Goal: Task Accomplishment & Management: Manage account settings

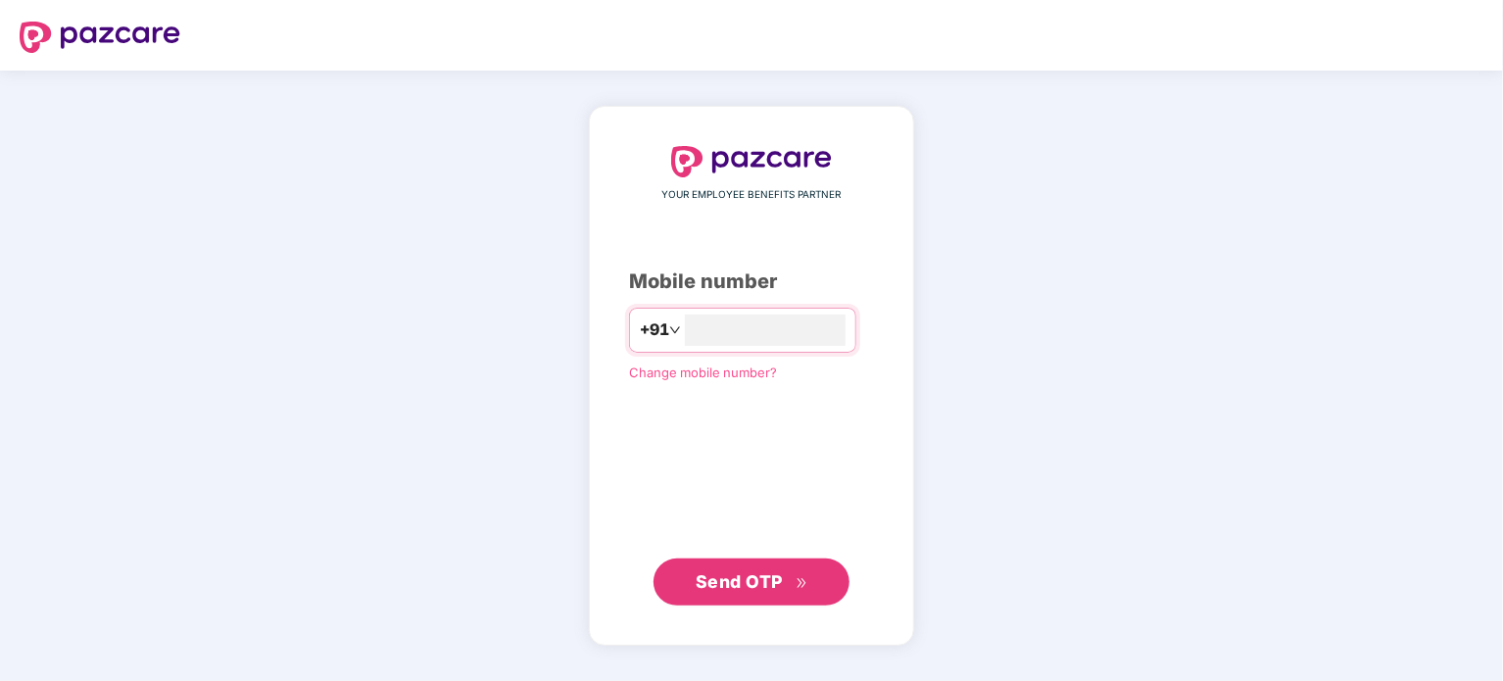
type input "**********"
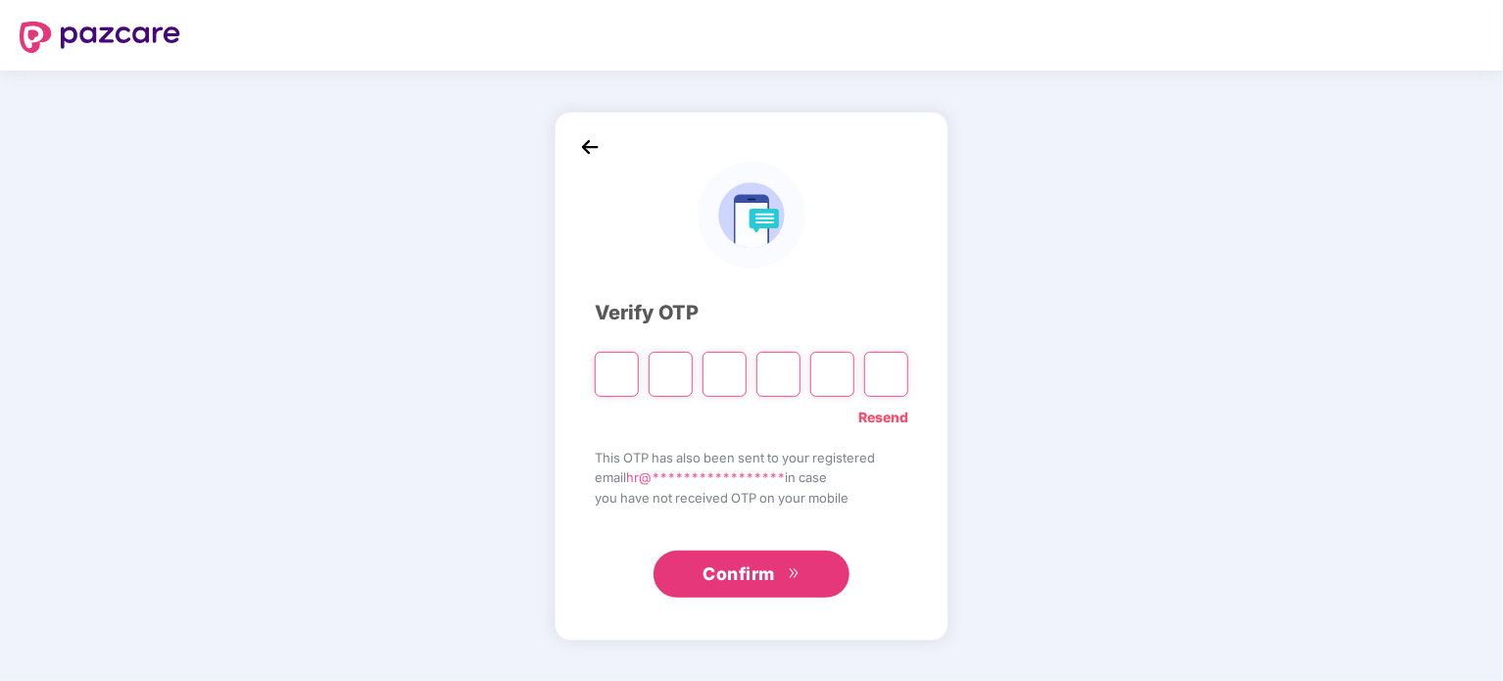
type input "*"
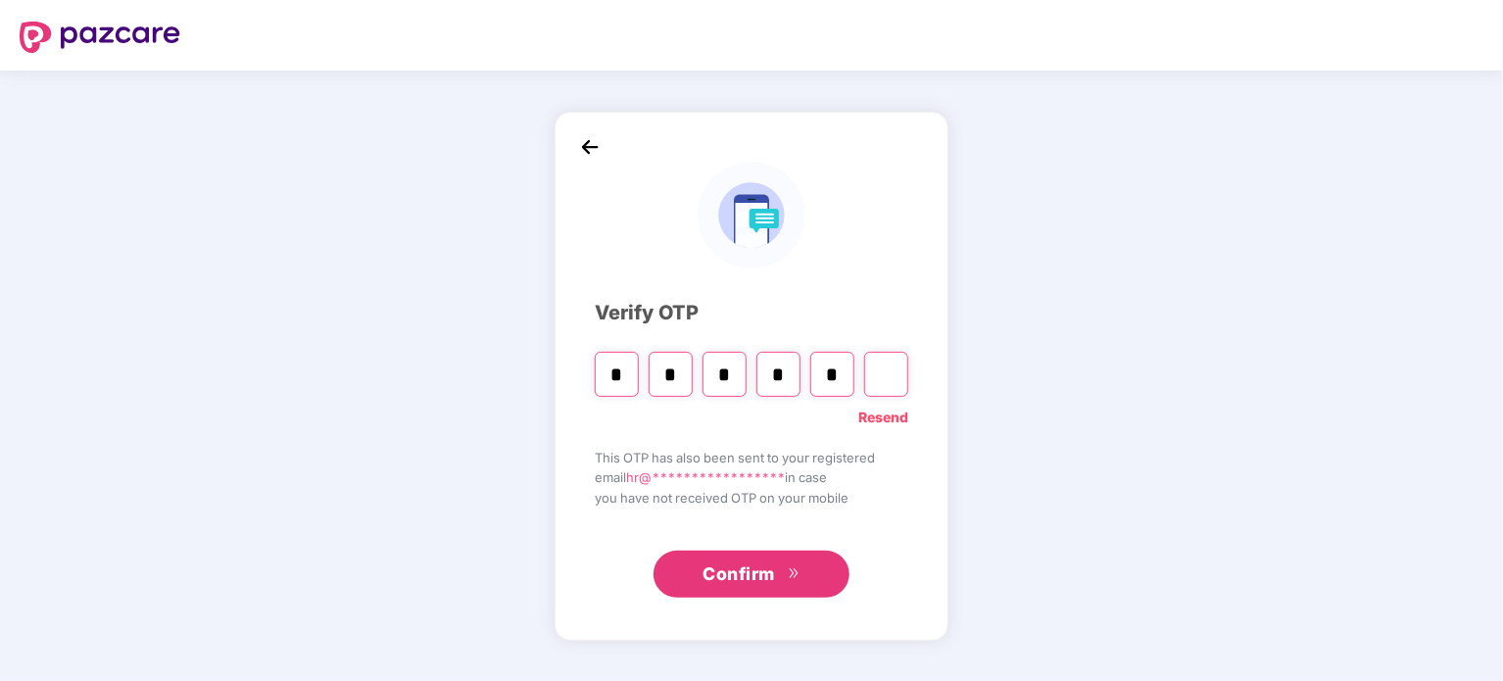
type input "*"
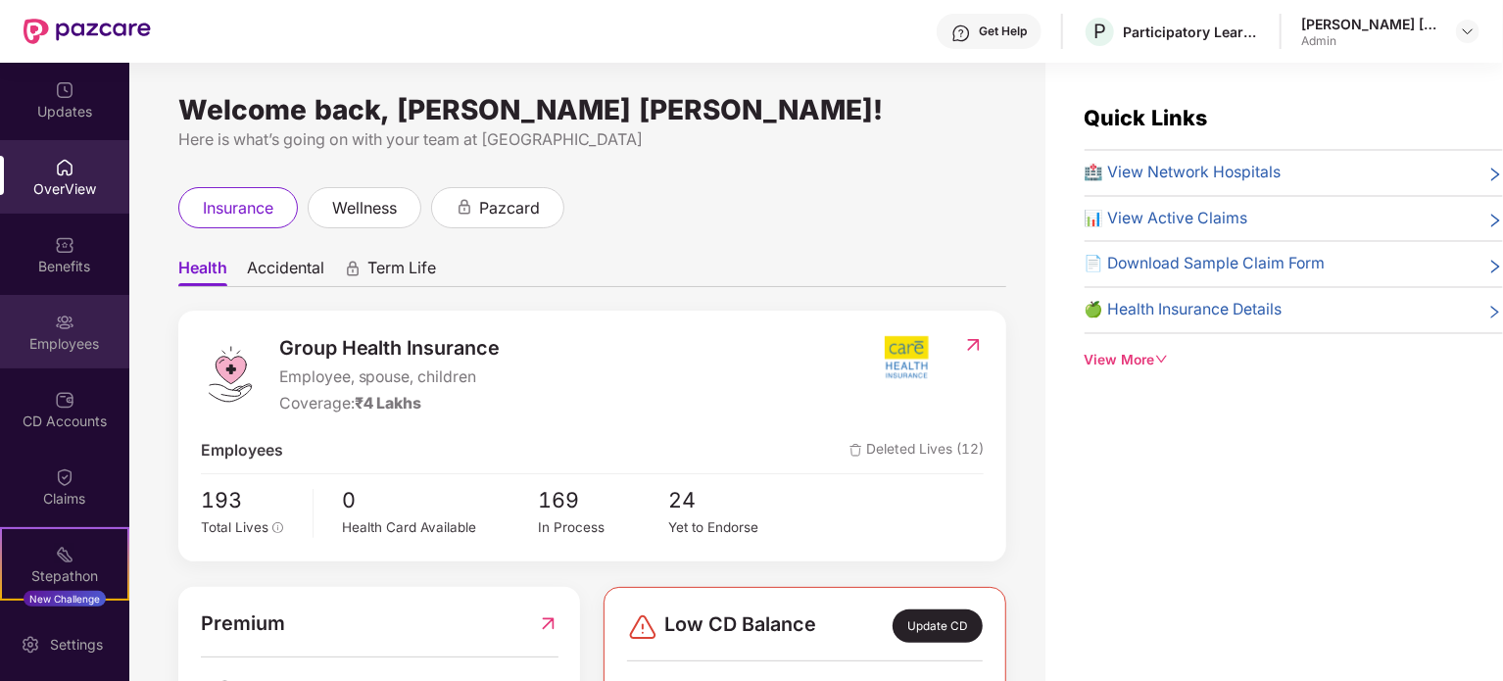
click at [56, 350] on div "Employees" at bounding box center [64, 344] width 129 height 20
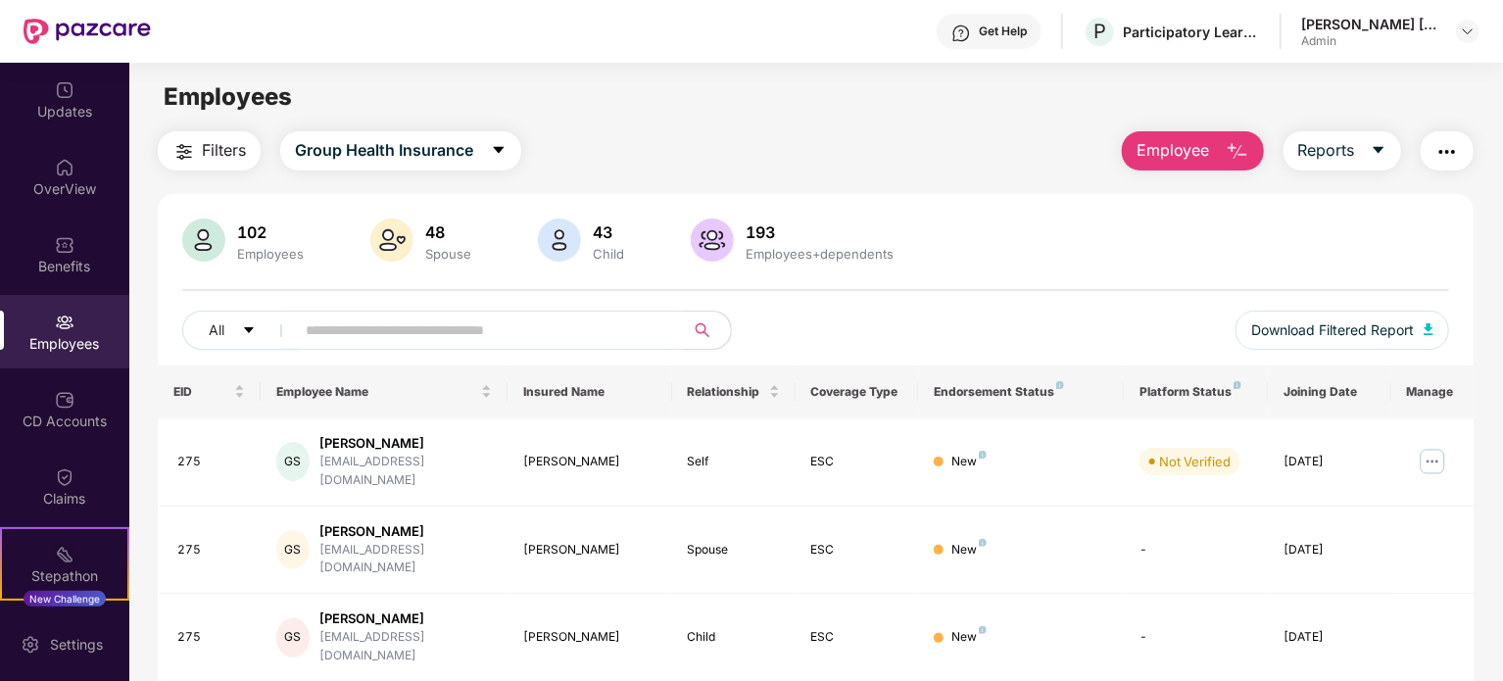
click at [1195, 148] on span "Employee" at bounding box center [1172, 150] width 73 height 24
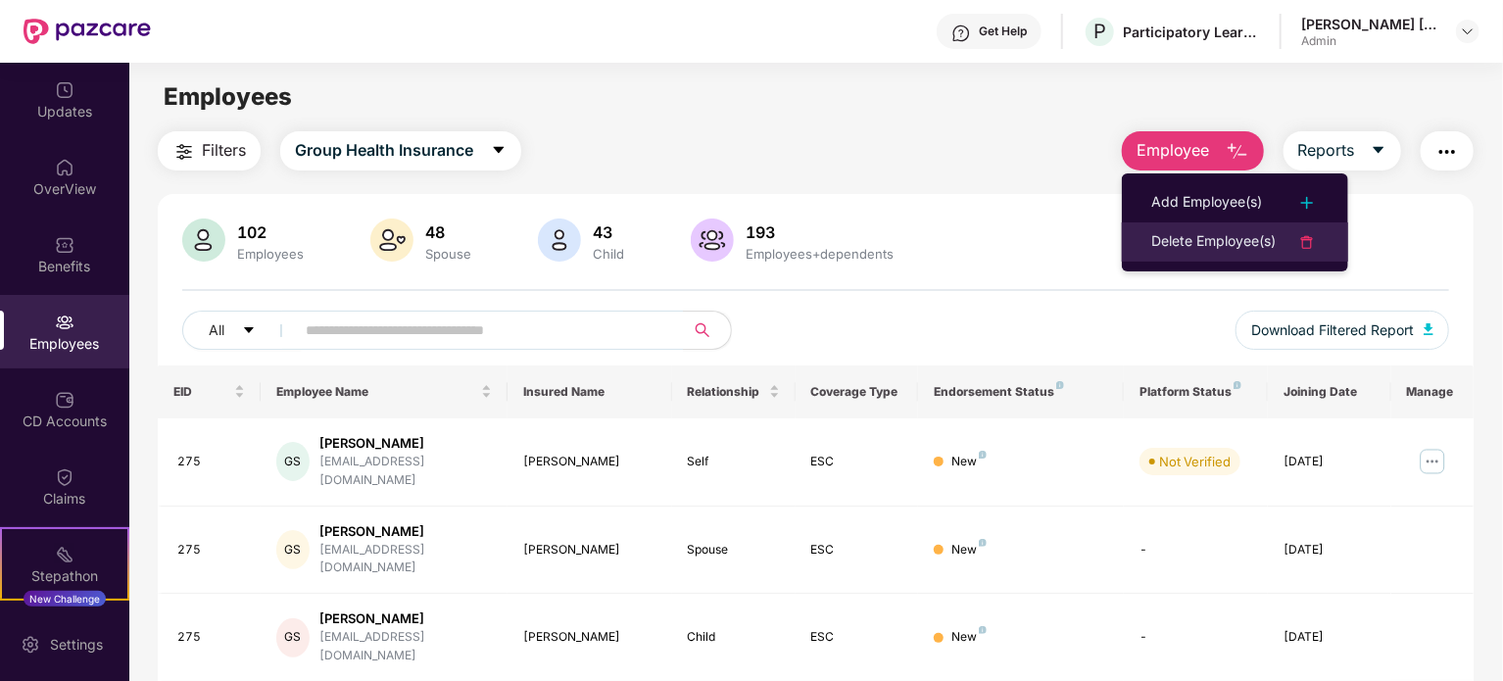
click at [1200, 250] on div "Delete Employee(s)" at bounding box center [1213, 242] width 124 height 24
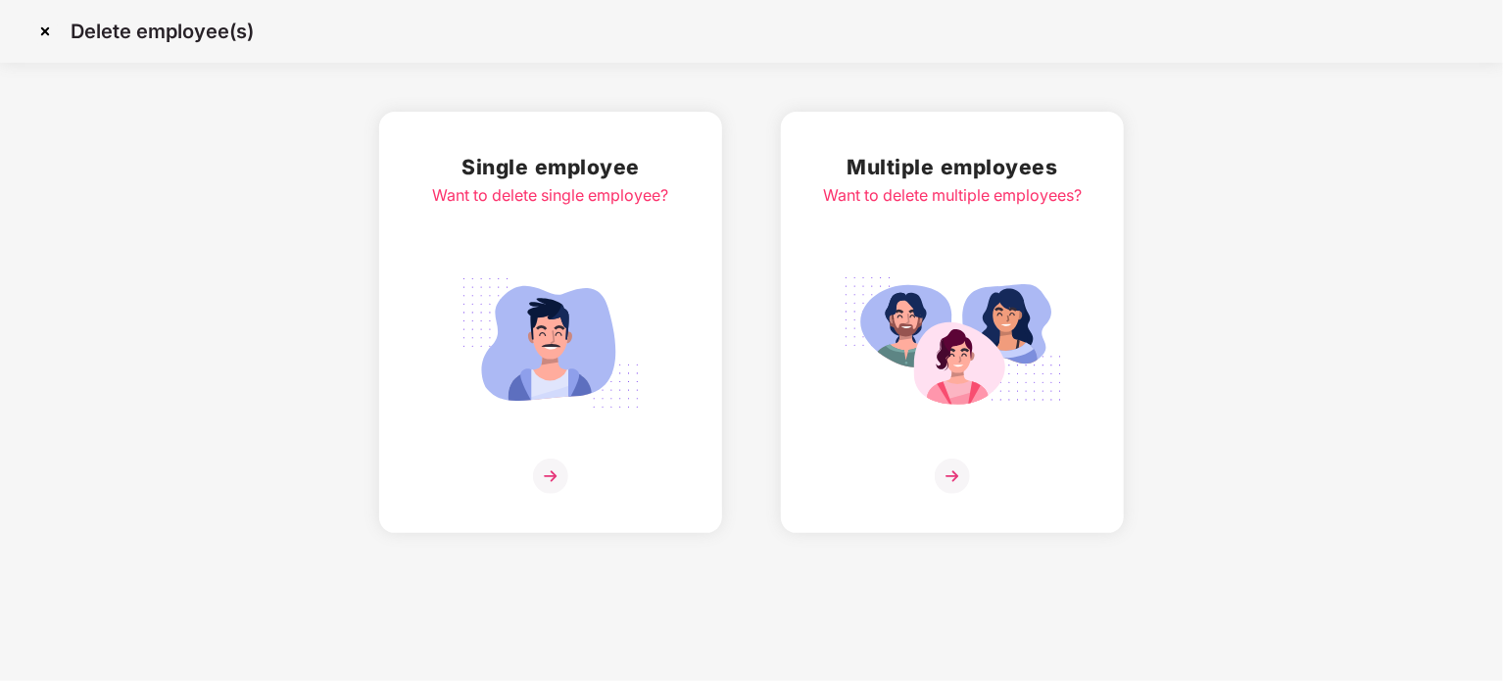
click at [555, 476] on img at bounding box center [550, 475] width 35 height 35
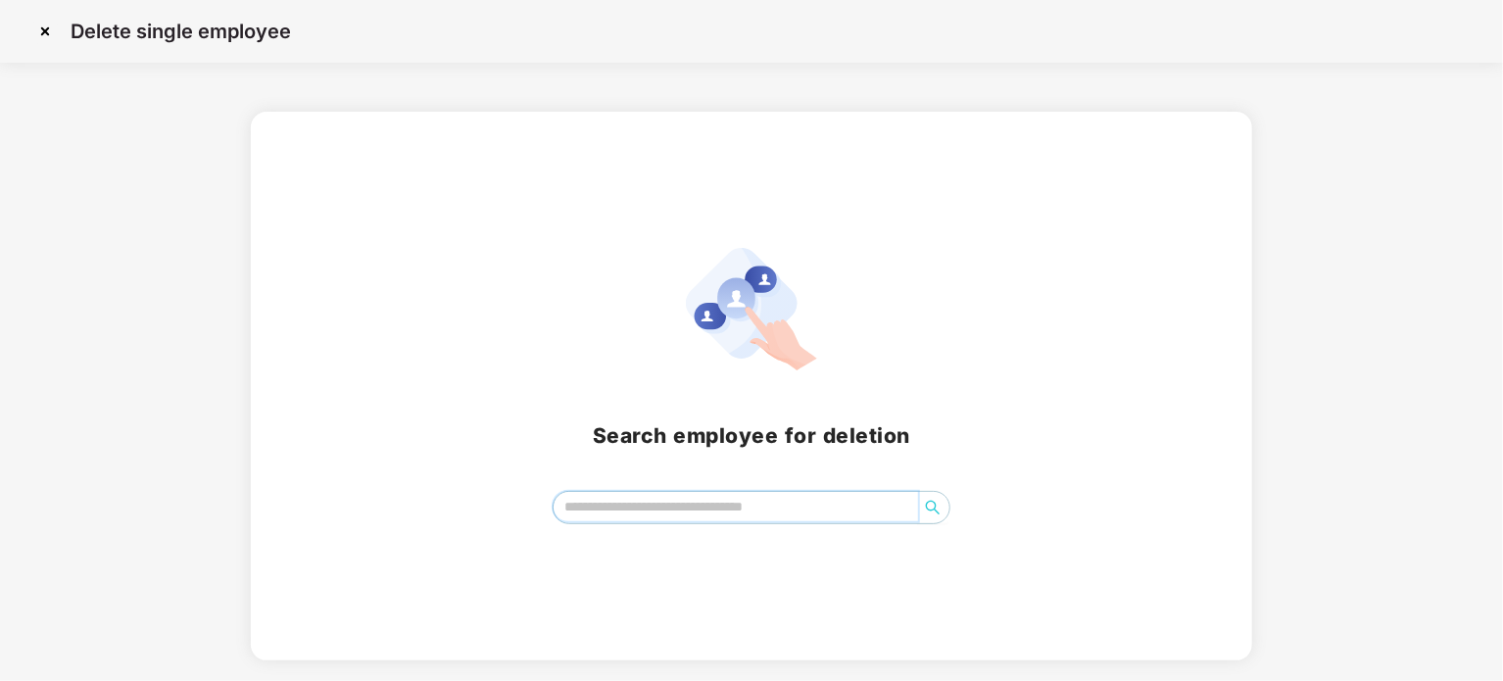
click at [686, 499] on input "search" at bounding box center [735, 506] width 364 height 29
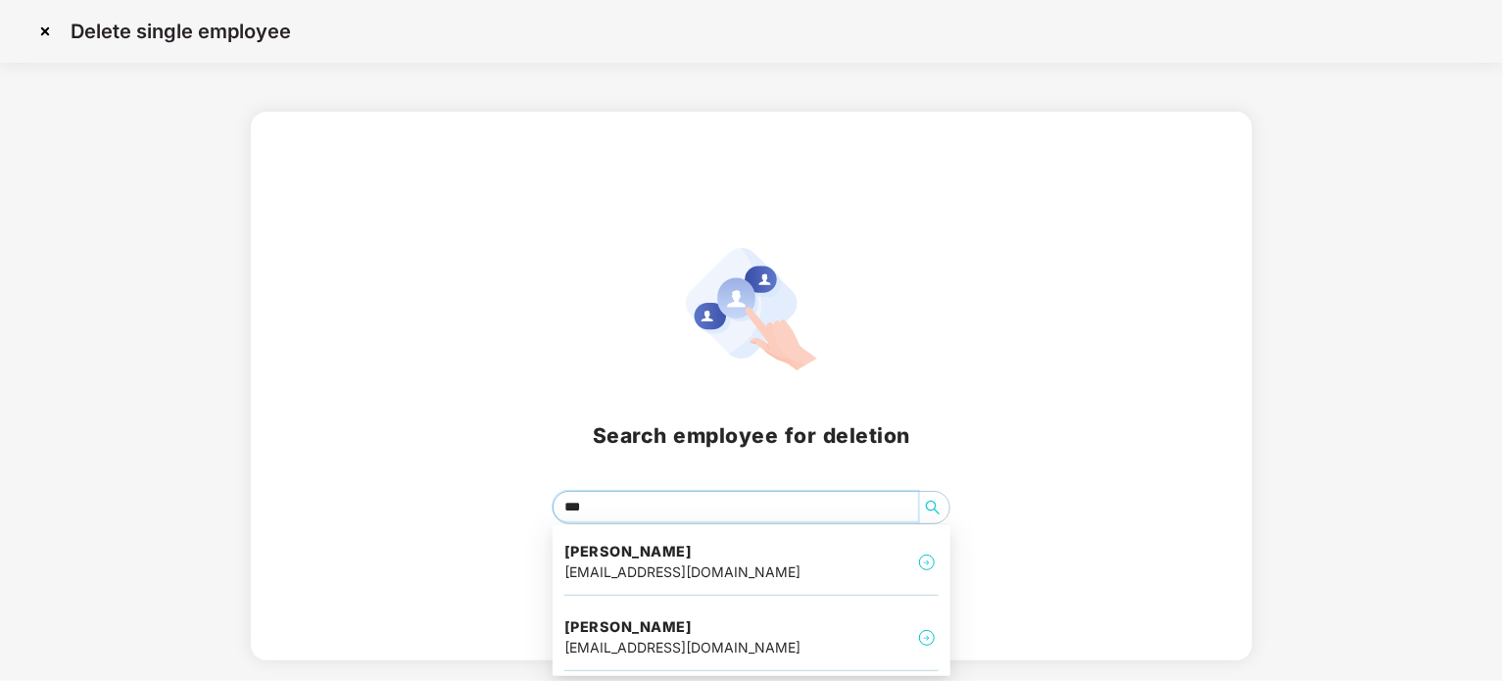
type input "****"
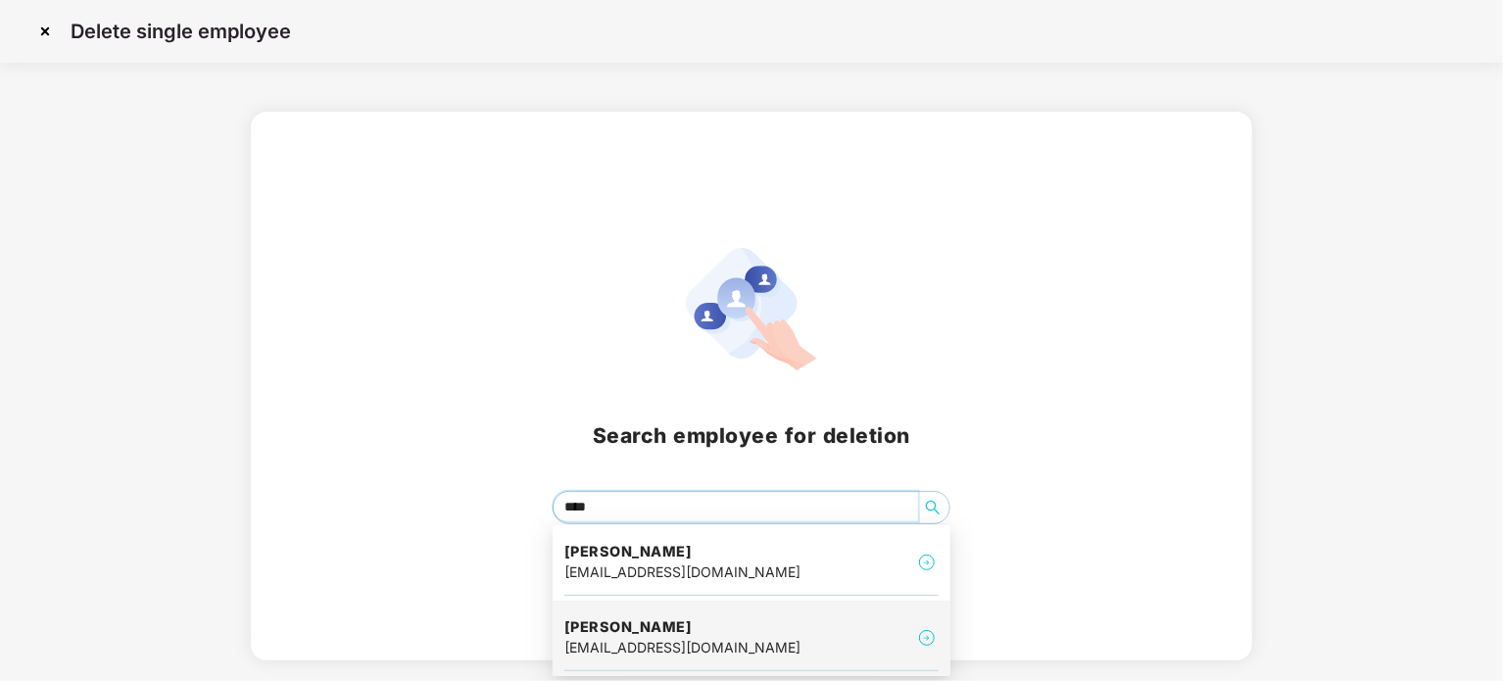
click at [653, 637] on div "[EMAIL_ADDRESS][DOMAIN_NAME]" at bounding box center [682, 648] width 236 height 22
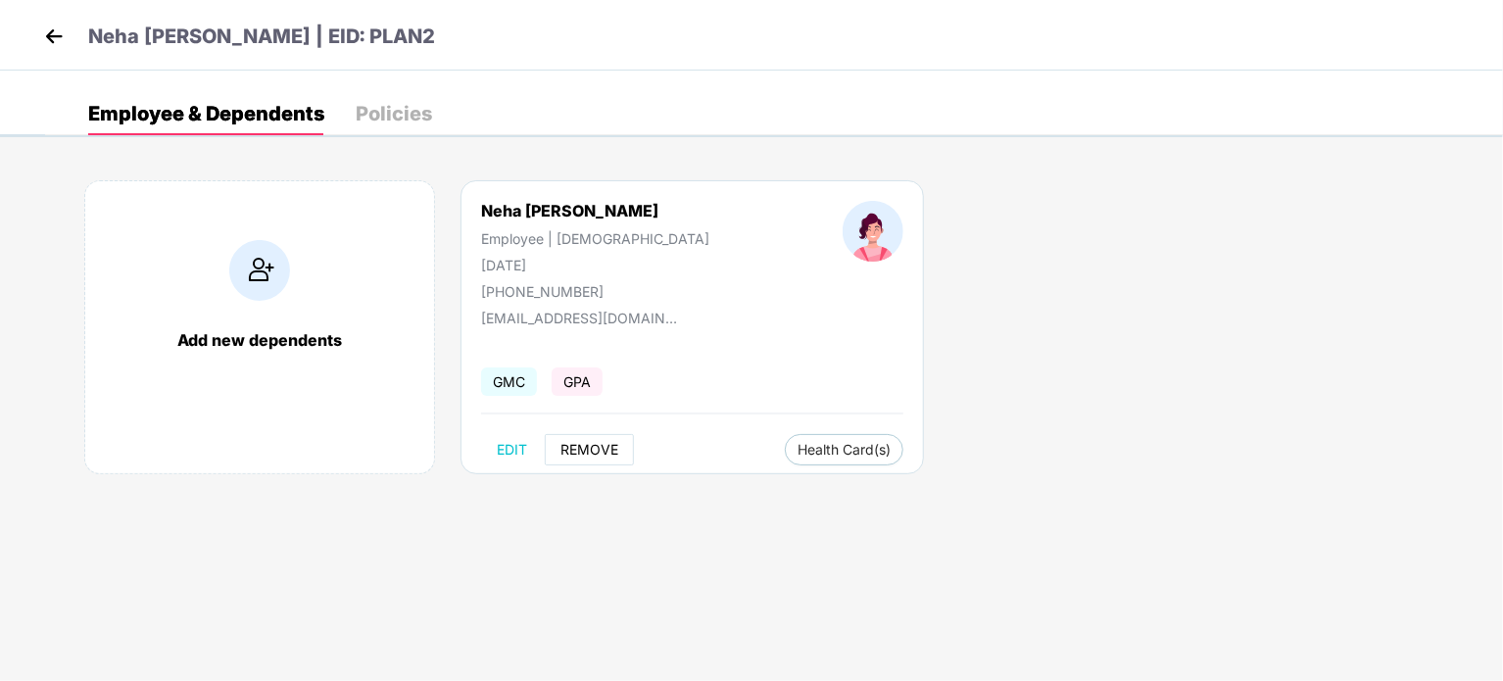
click at [578, 450] on span "REMOVE" at bounding box center [589, 450] width 58 height 16
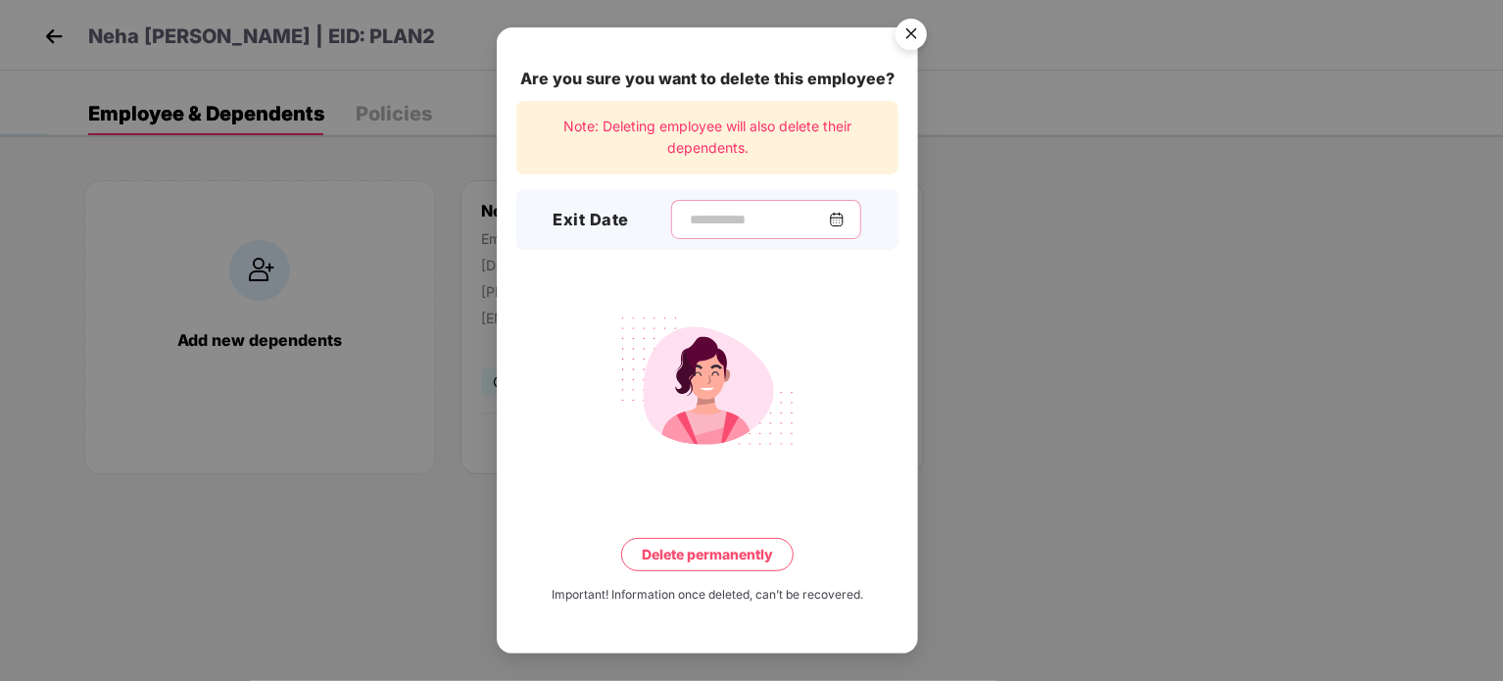
click at [743, 215] on input at bounding box center [758, 220] width 141 height 21
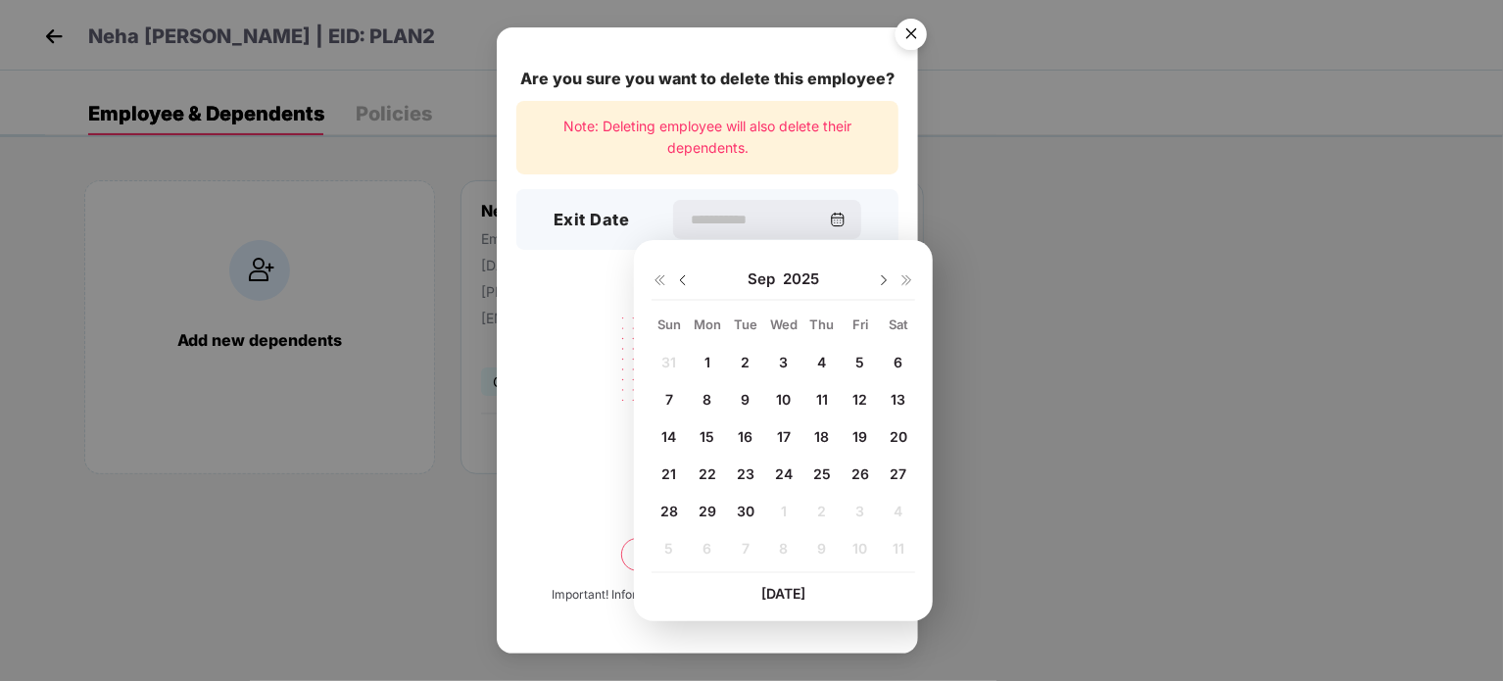
click at [737, 513] on span "30" at bounding box center [746, 511] width 18 height 17
type input "**********"
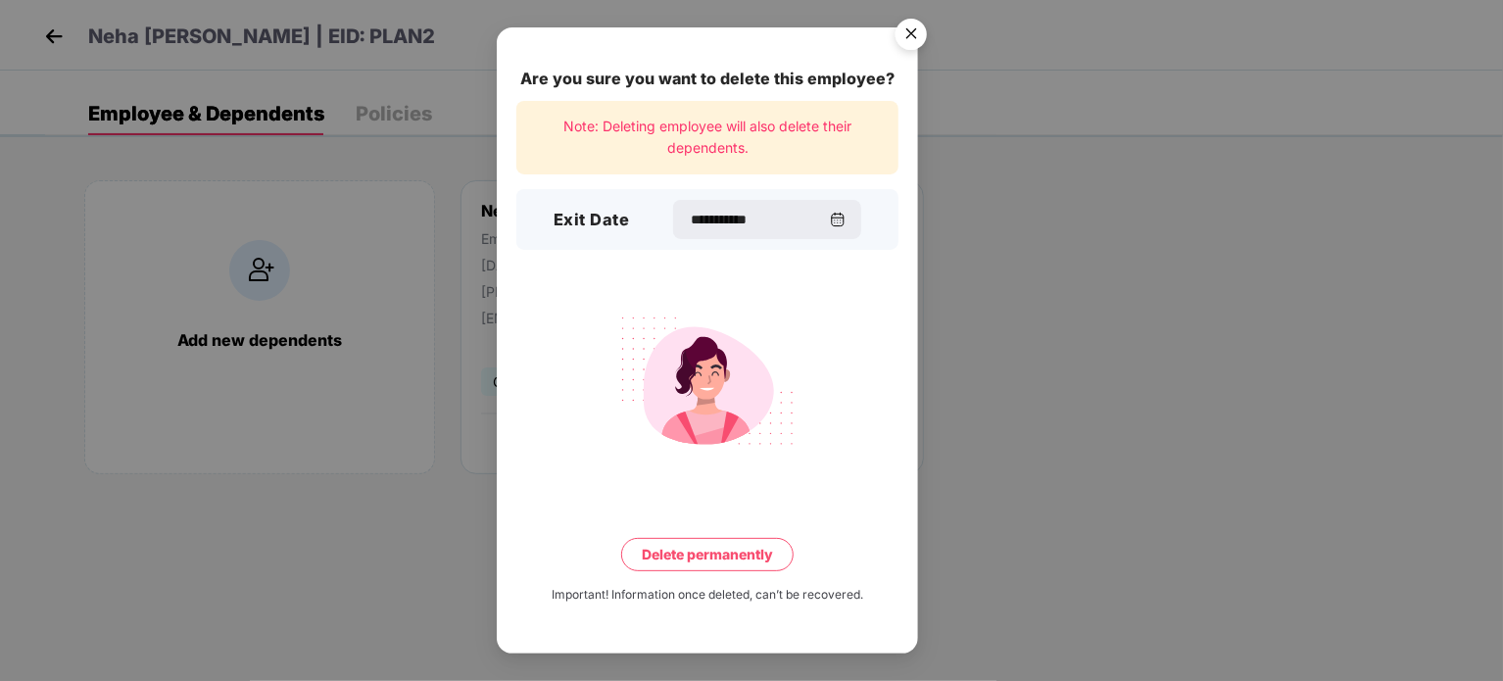
click at [729, 559] on button "Delete permanently" at bounding box center [707, 554] width 172 height 33
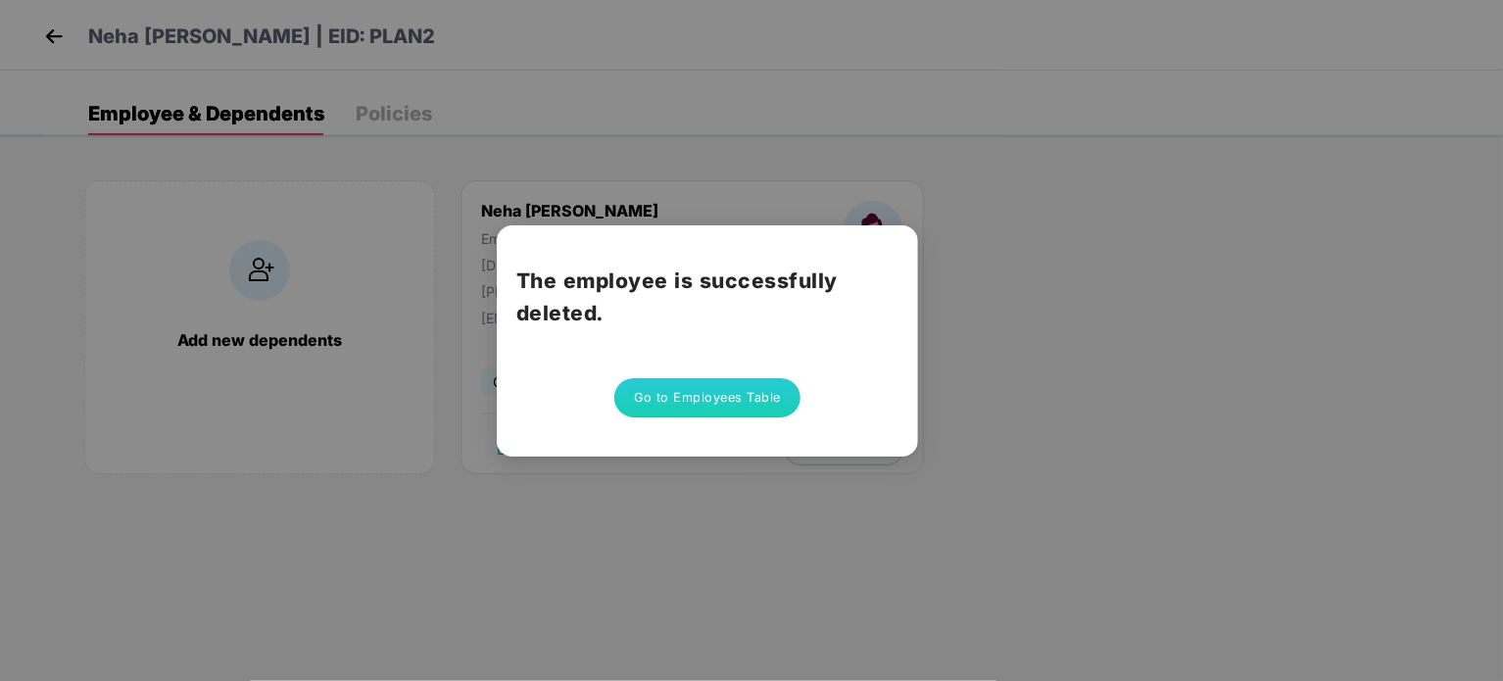
click at [724, 384] on button "Go to Employees Table" at bounding box center [707, 397] width 186 height 39
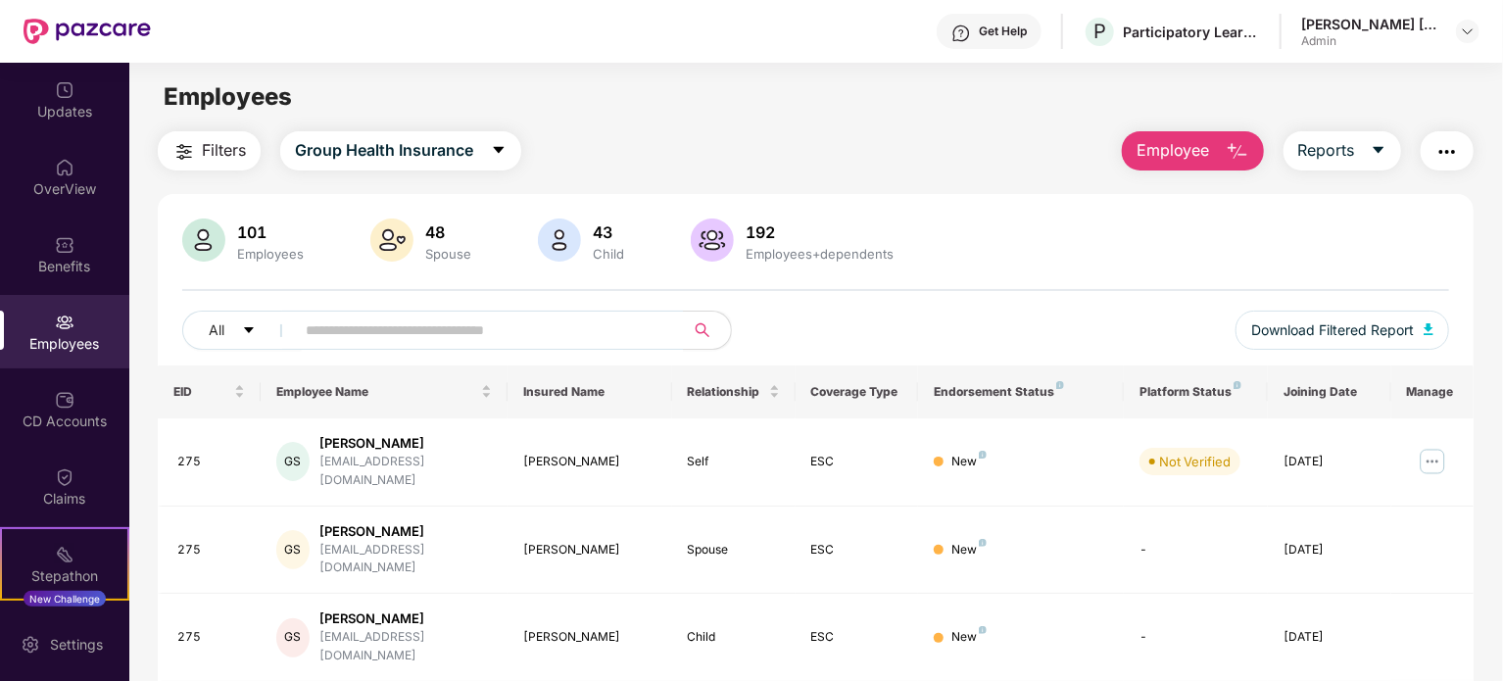
click at [1252, 152] on button "Employee" at bounding box center [1193, 150] width 142 height 39
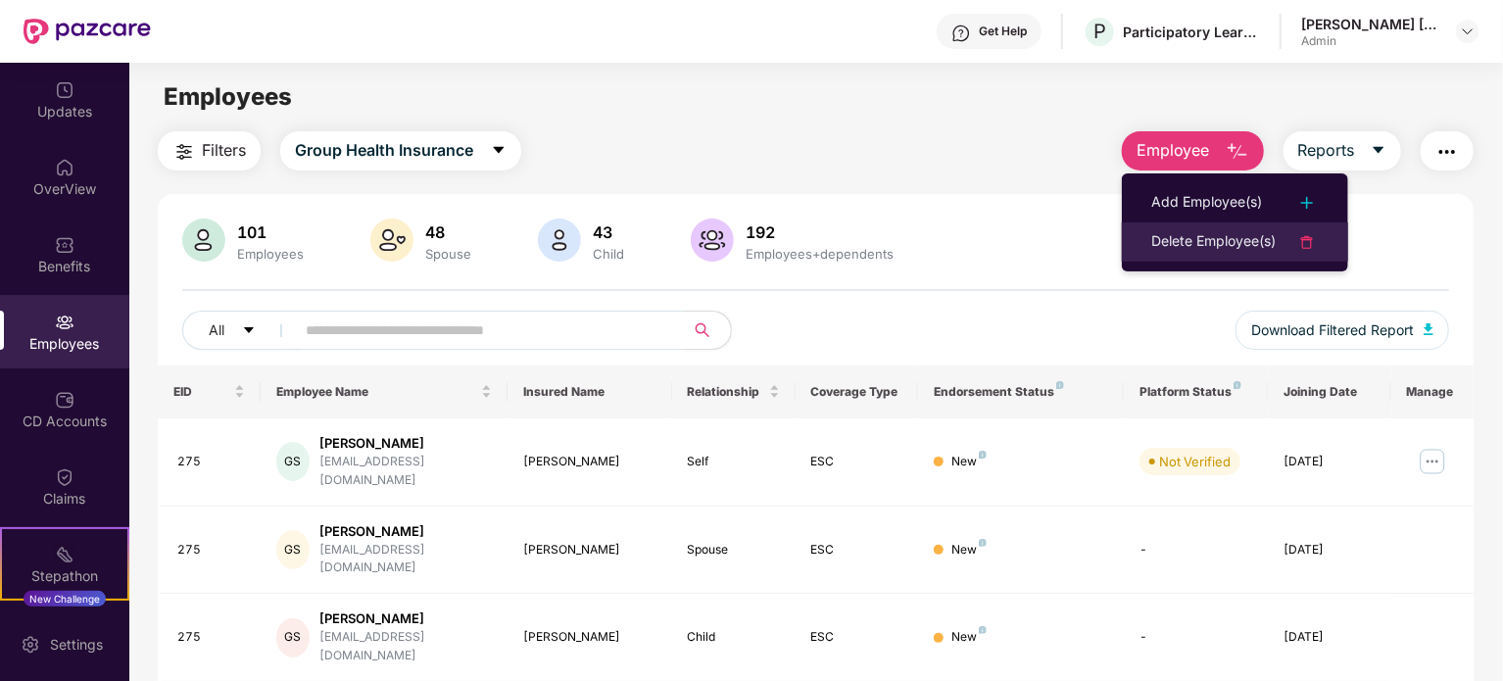
click at [1211, 242] on div "Delete Employee(s)" at bounding box center [1213, 242] width 124 height 24
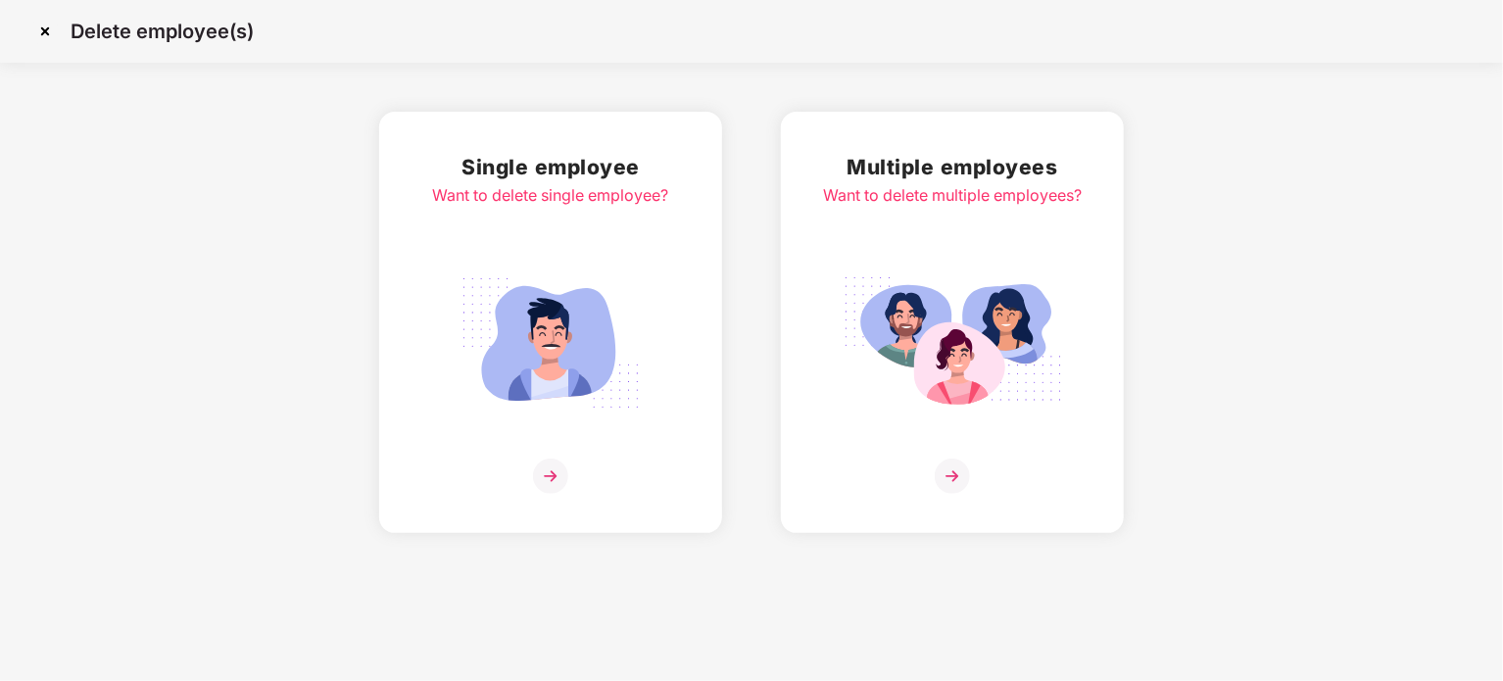
click at [560, 473] on img at bounding box center [550, 475] width 35 height 35
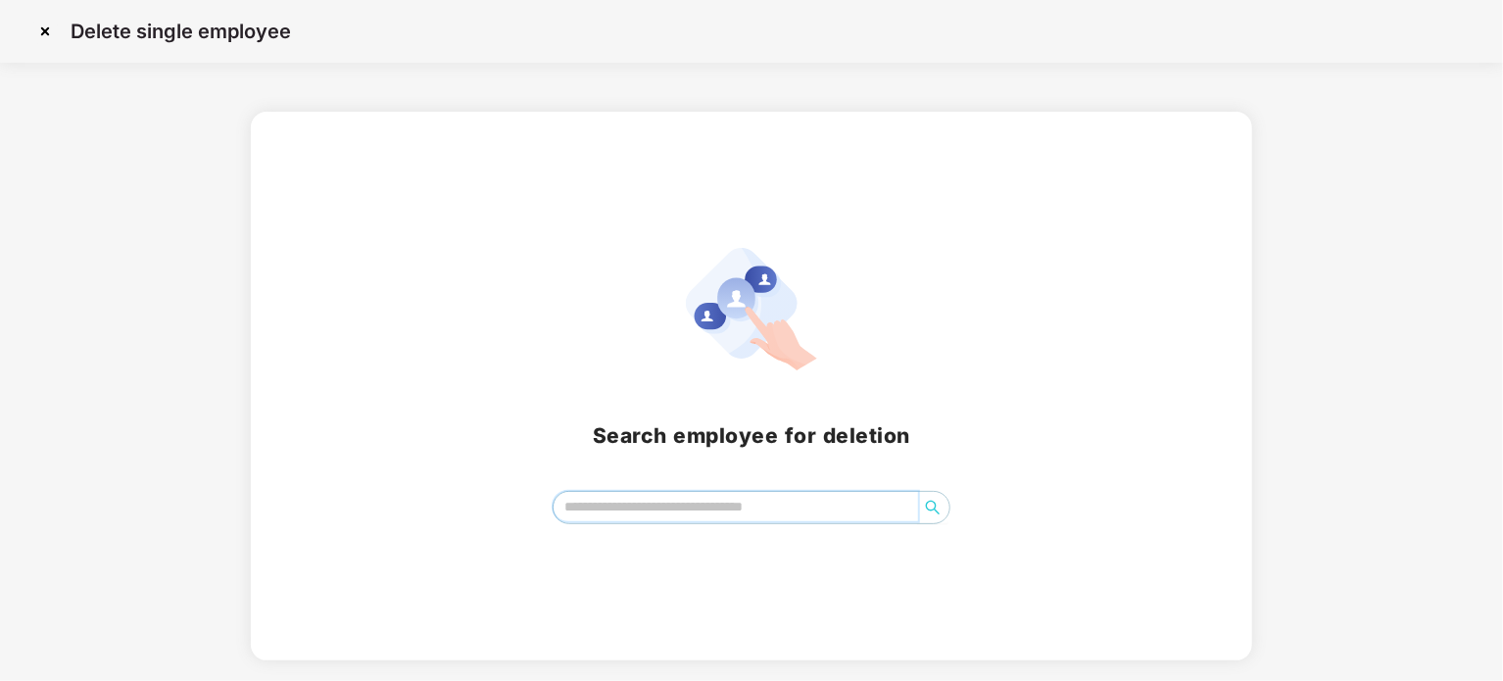
click at [643, 510] on input "search" at bounding box center [735, 506] width 364 height 29
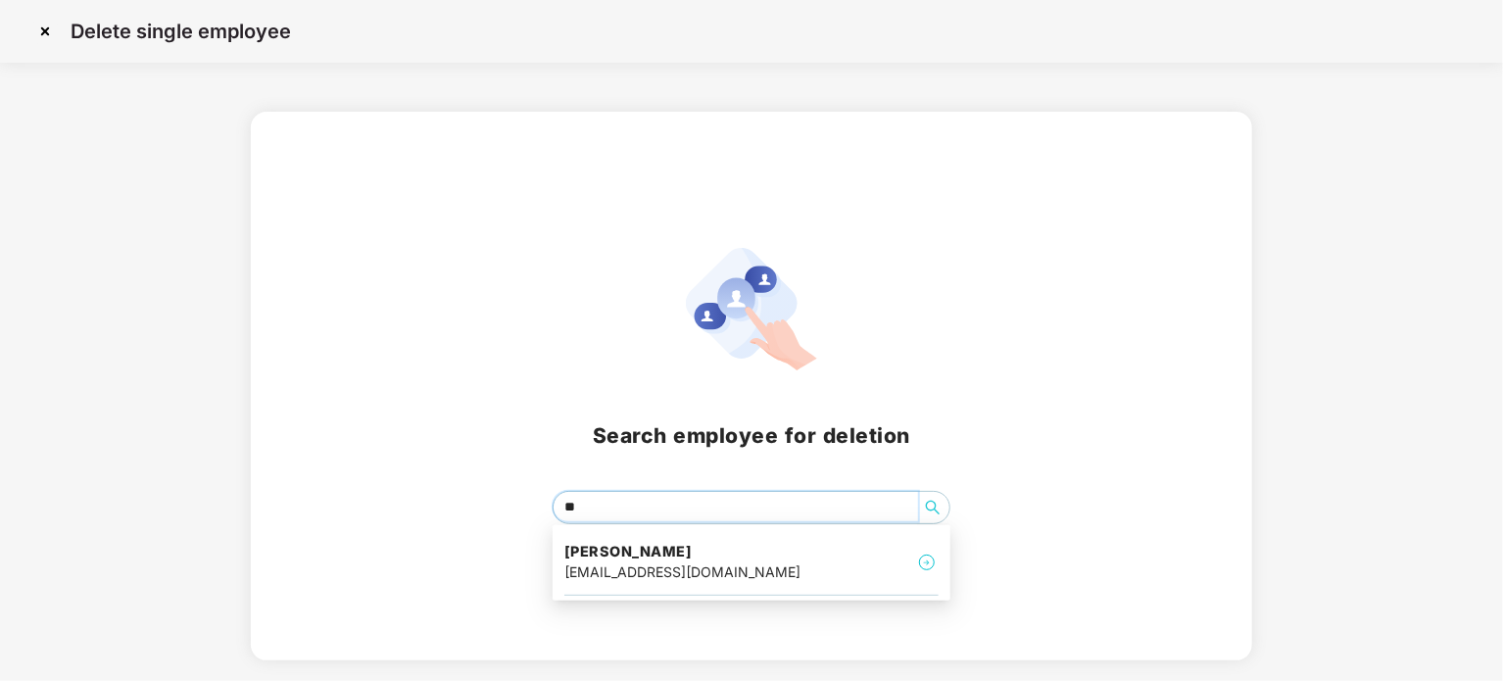
type input "*"
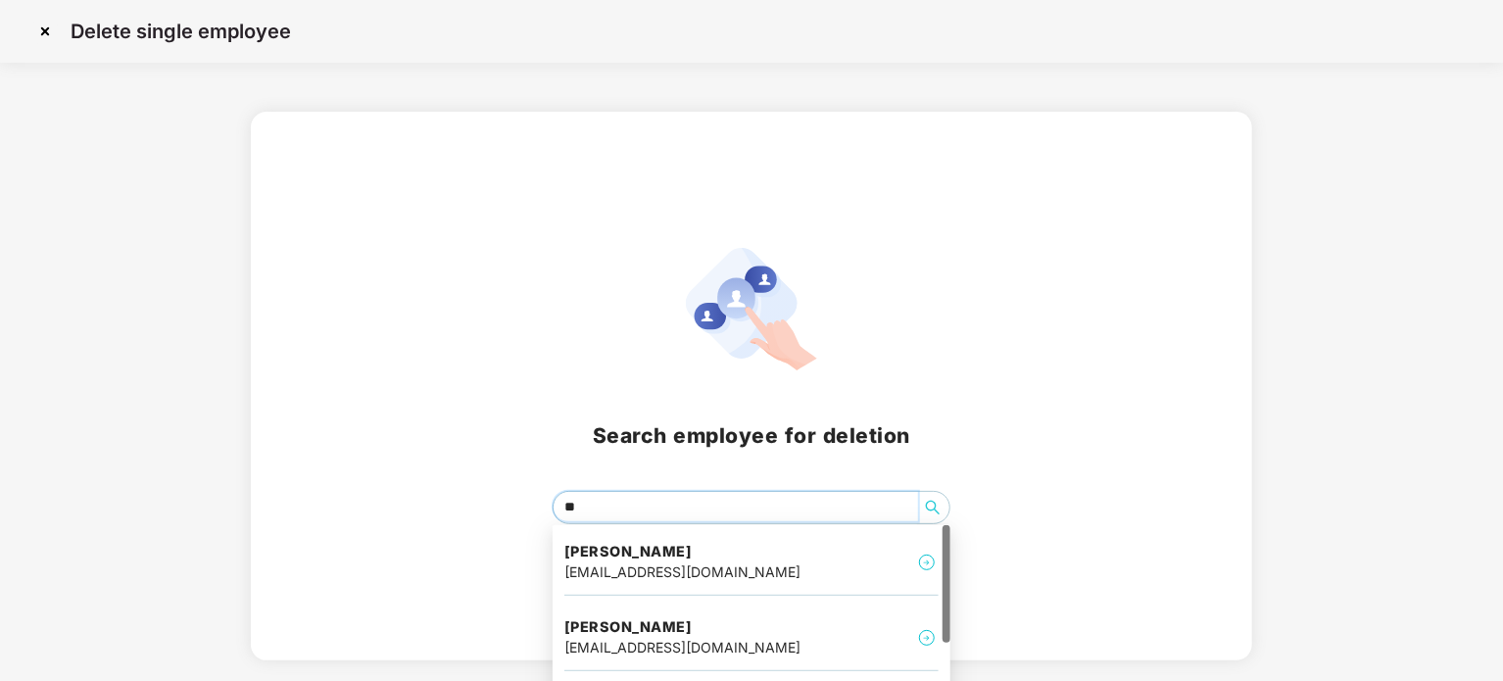
type input "*"
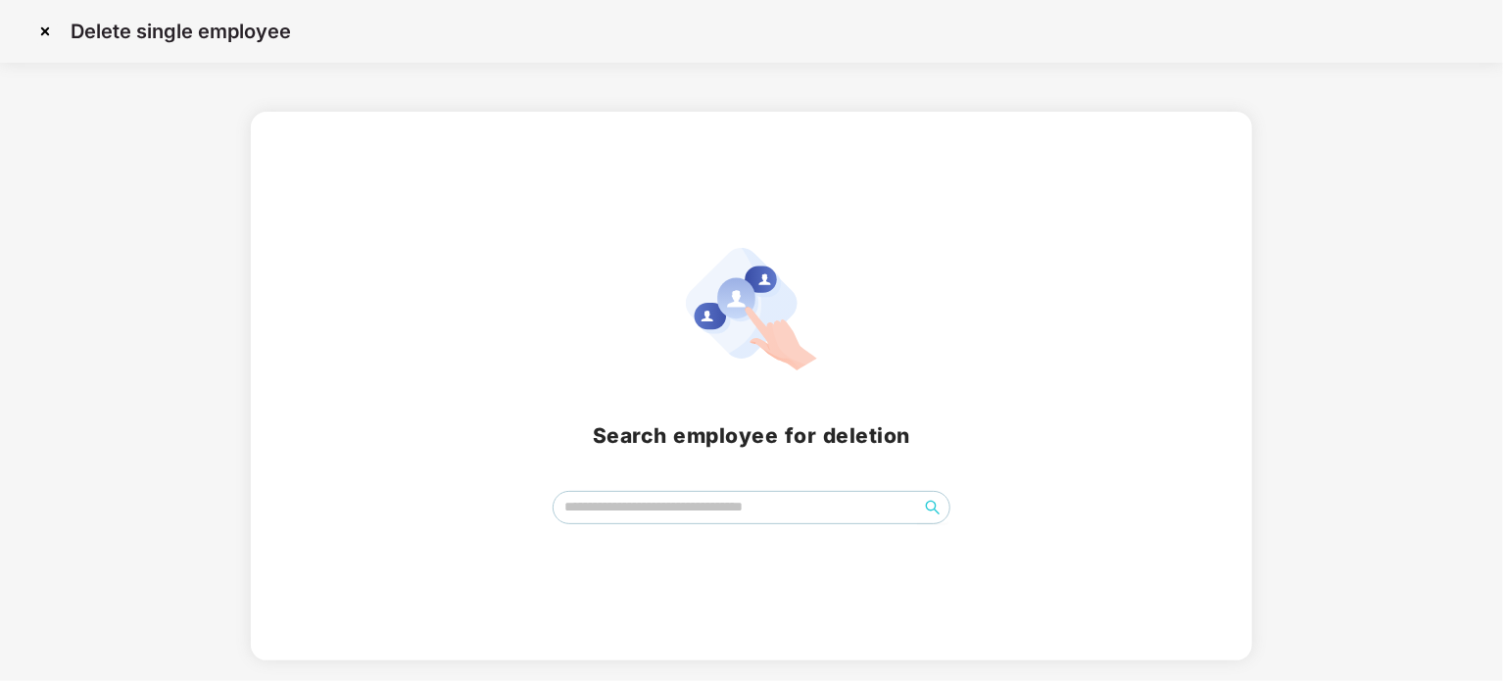
click at [36, 19] on img at bounding box center [44, 31] width 31 height 31
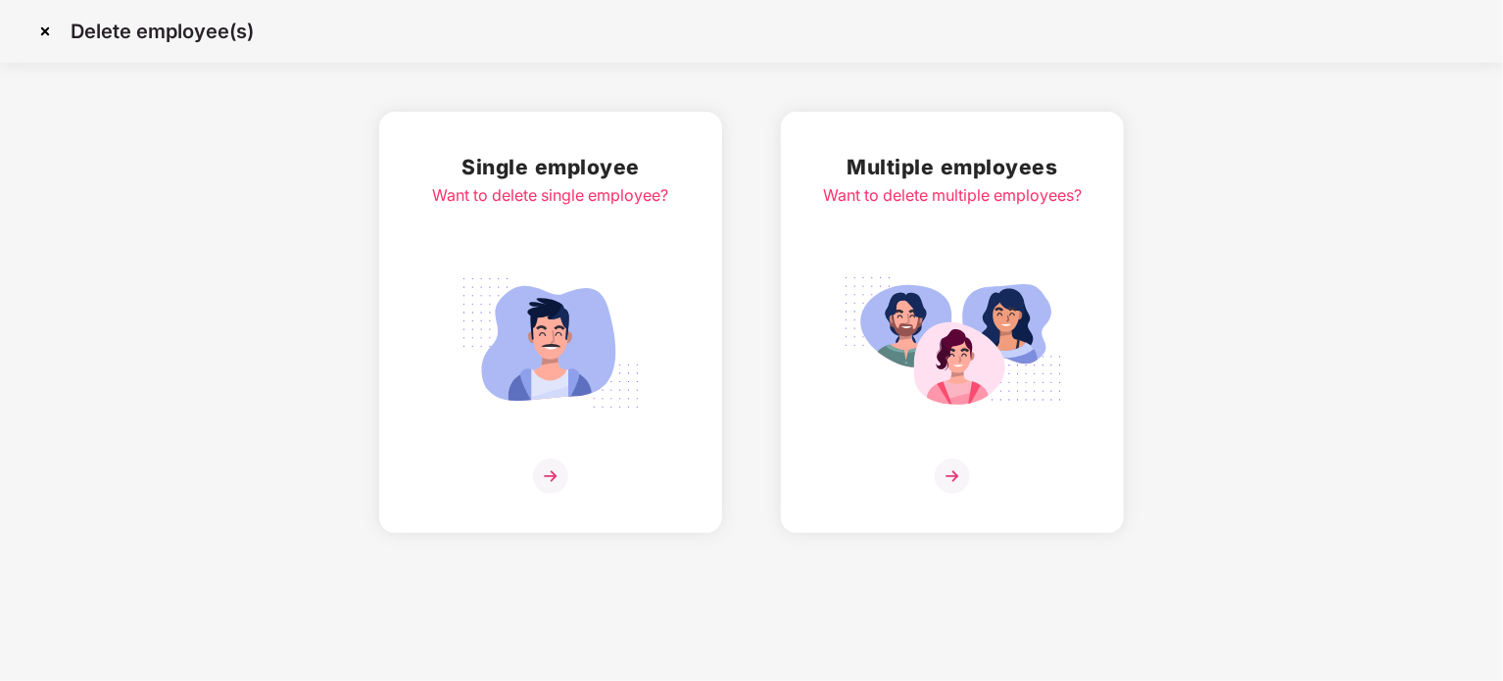
click at [58, 33] on img at bounding box center [44, 31] width 31 height 31
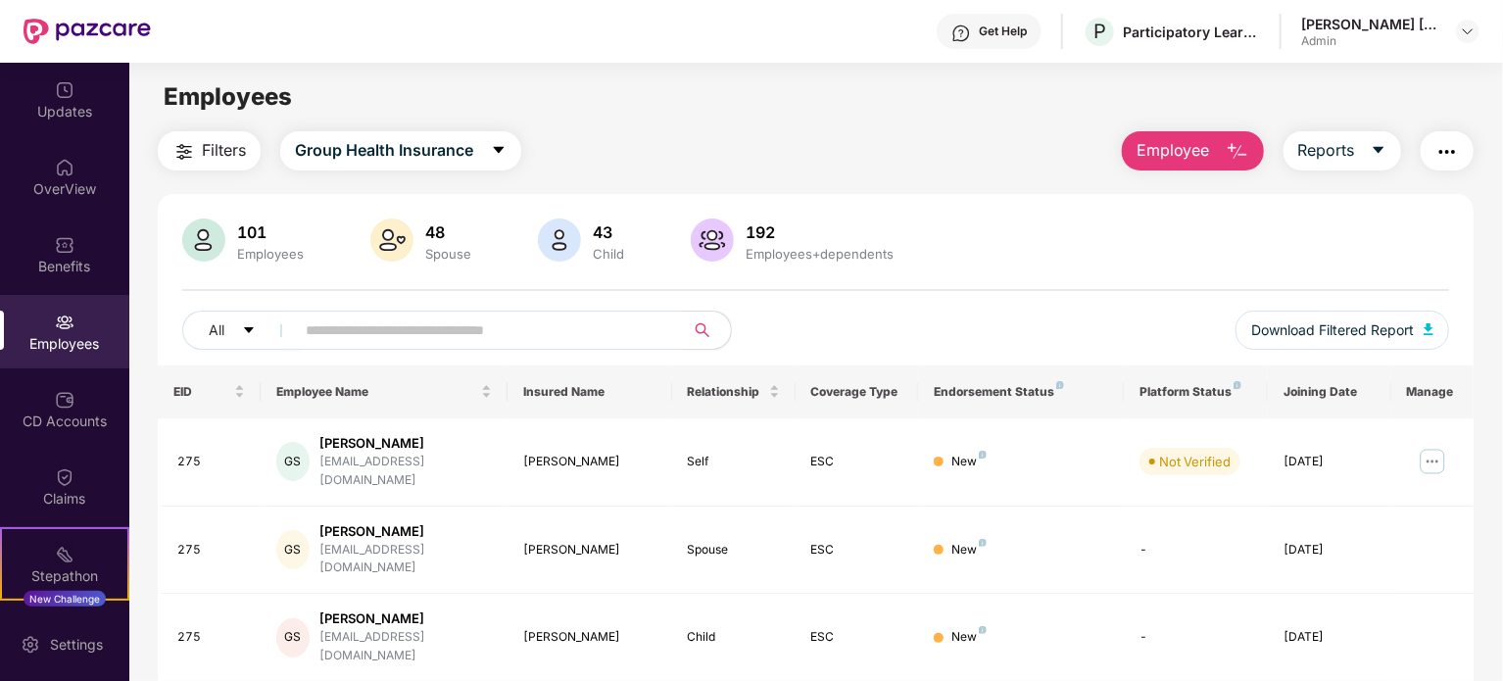
click at [1212, 161] on button "Employee" at bounding box center [1193, 150] width 142 height 39
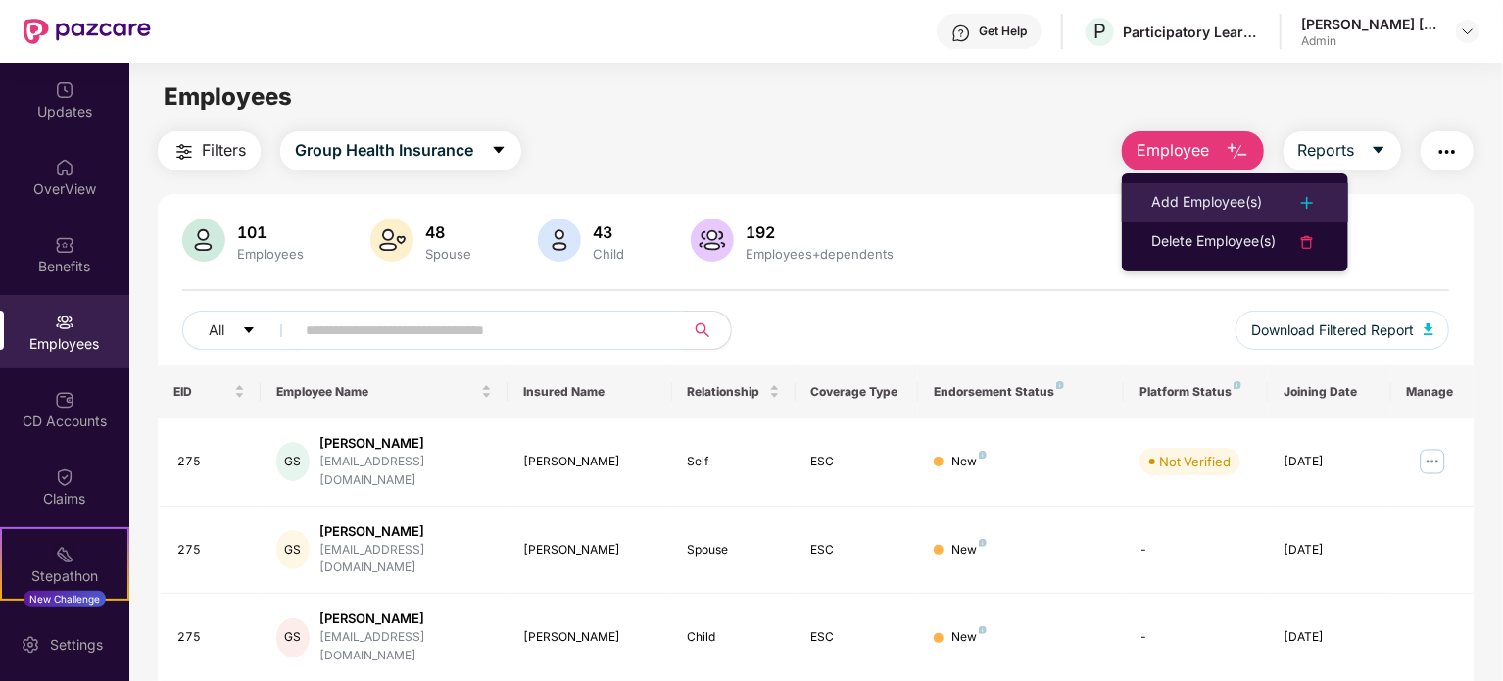
click at [1199, 202] on div "Add Employee(s)" at bounding box center [1206, 203] width 111 height 24
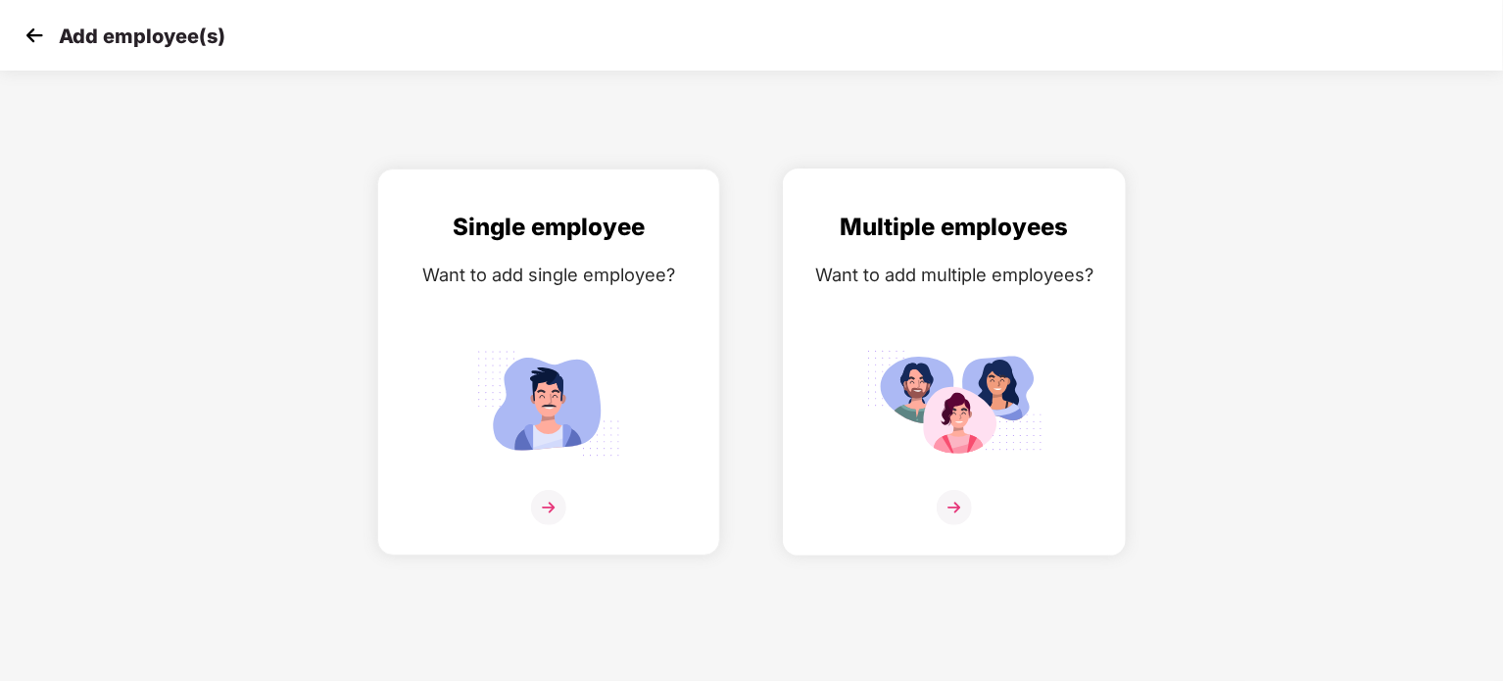
click at [947, 518] on img at bounding box center [953, 507] width 35 height 35
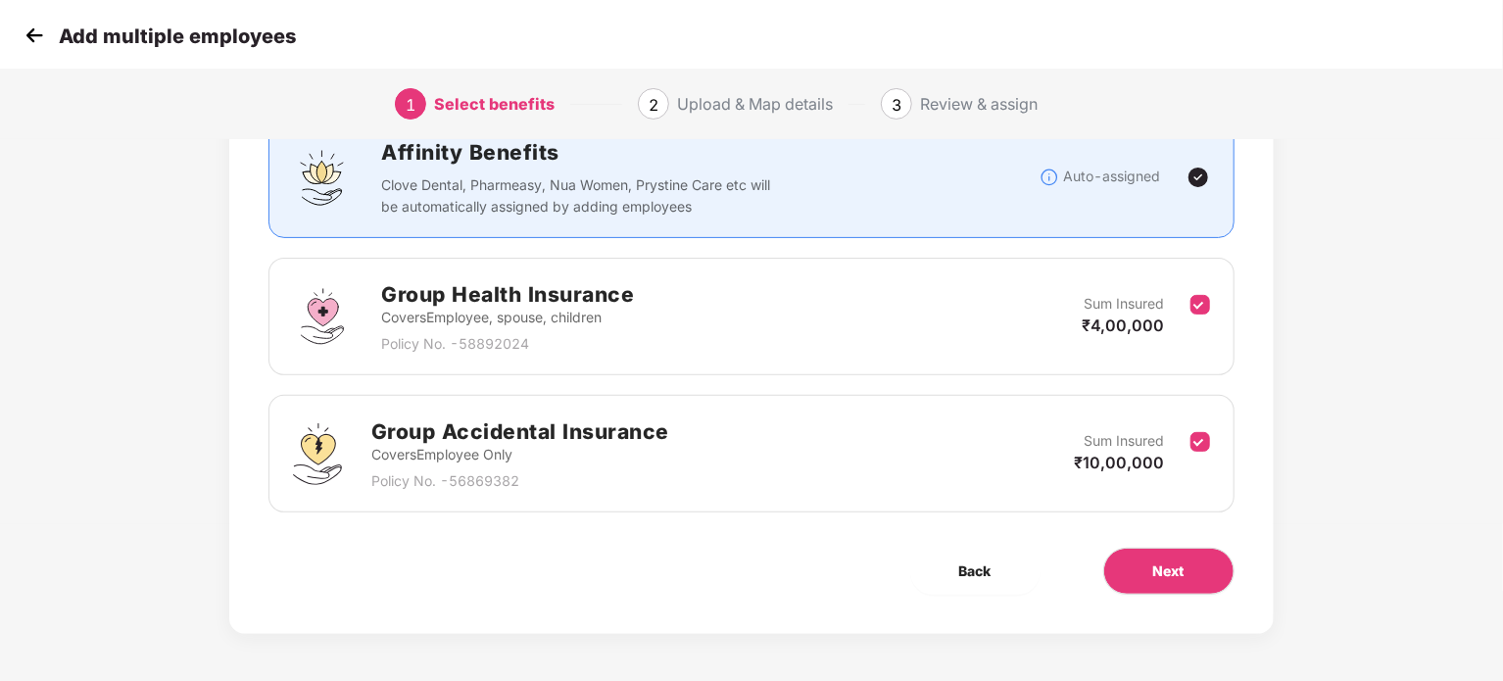
scroll to position [157, 0]
click at [1174, 591] on button "Next" at bounding box center [1168, 571] width 131 height 47
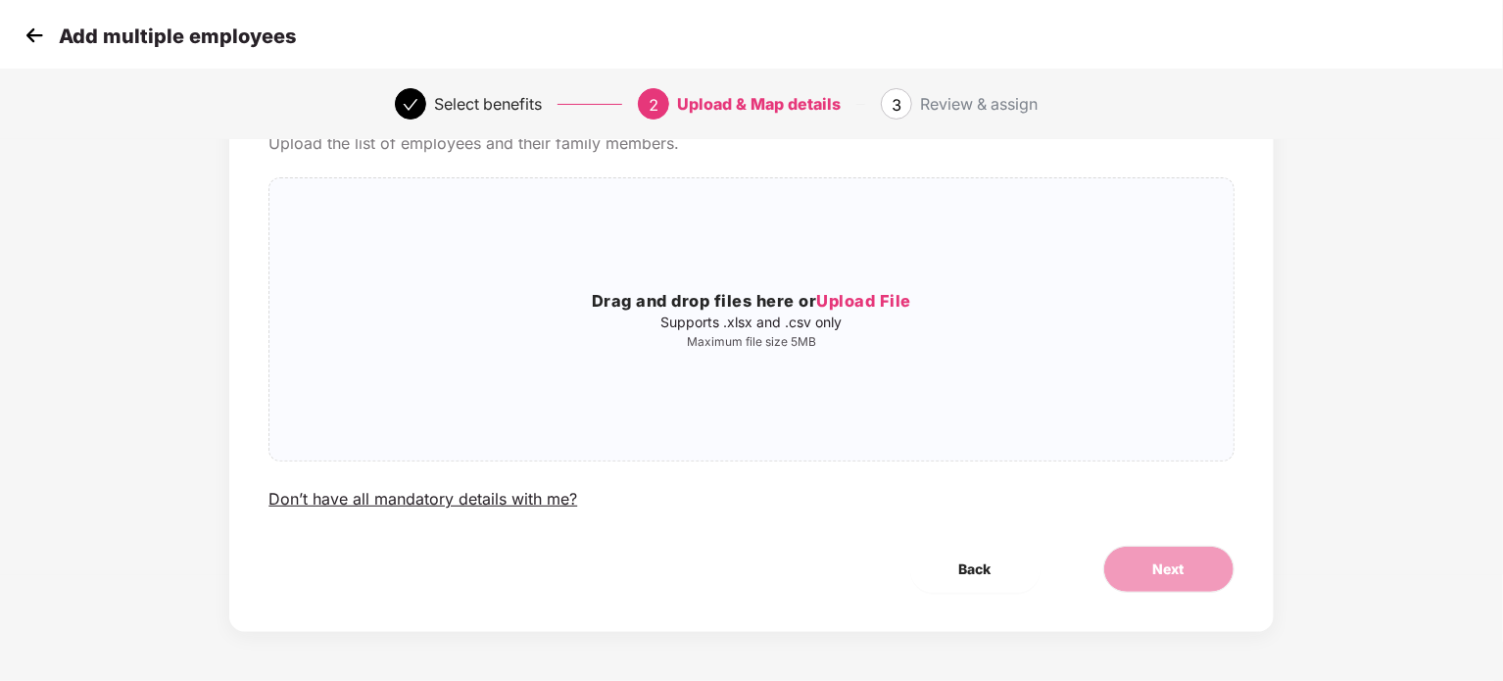
scroll to position [0, 0]
